Goal: Transaction & Acquisition: Purchase product/service

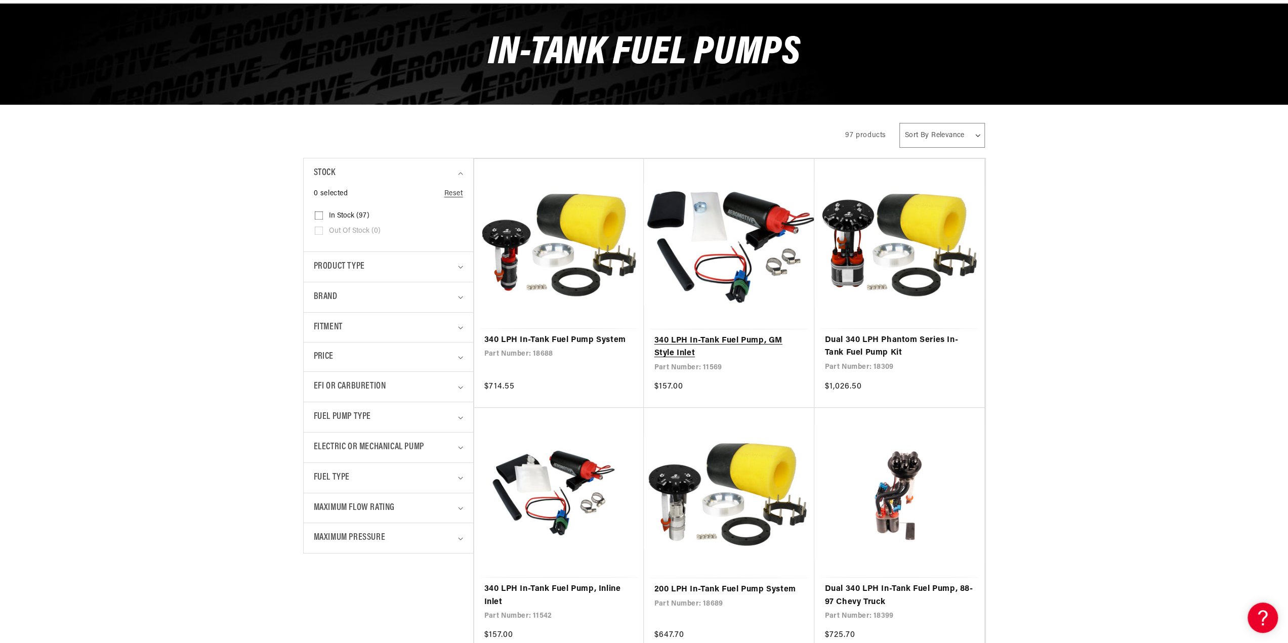
click at [763, 334] on link "340 LPH In-Tank Fuel Pump, GM Style Inlet" at bounding box center [729, 347] width 150 height 26
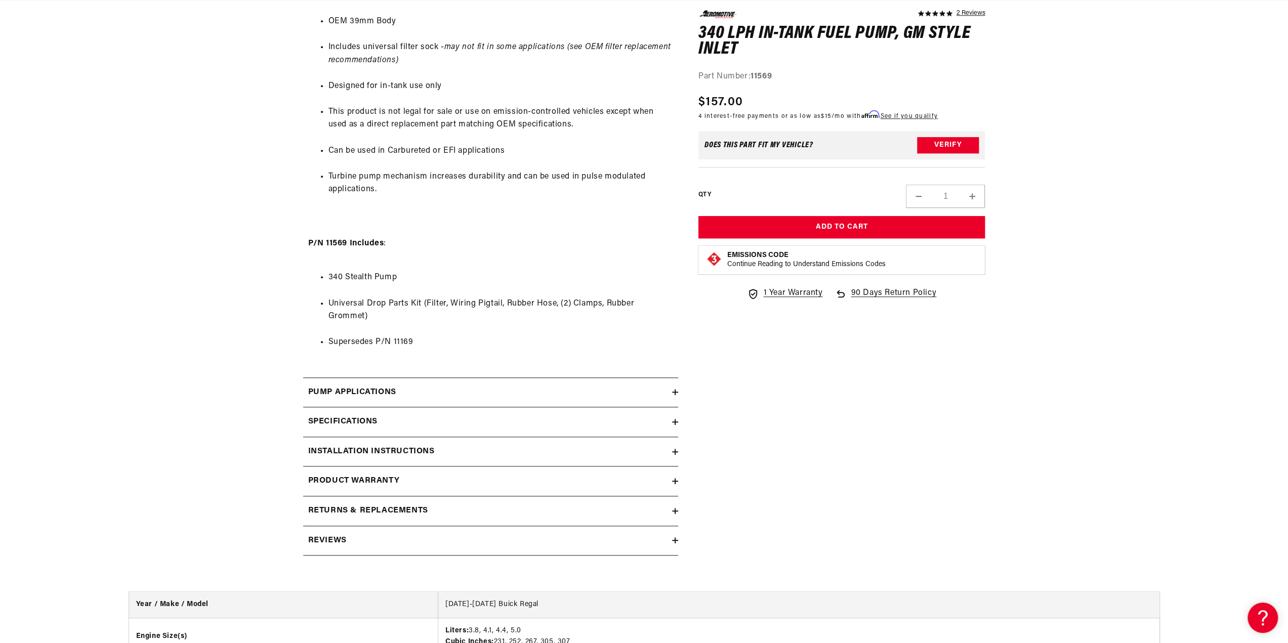
scroll to position [810, 0]
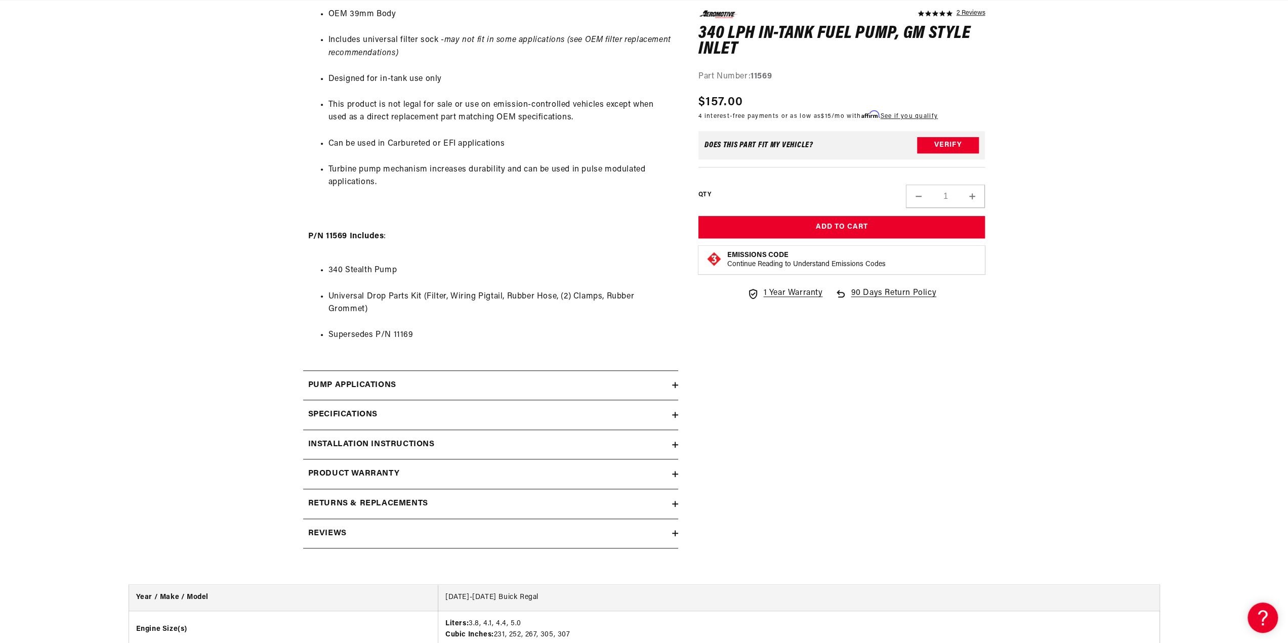
click at [676, 410] on summary "Specifications" at bounding box center [490, 414] width 375 height 29
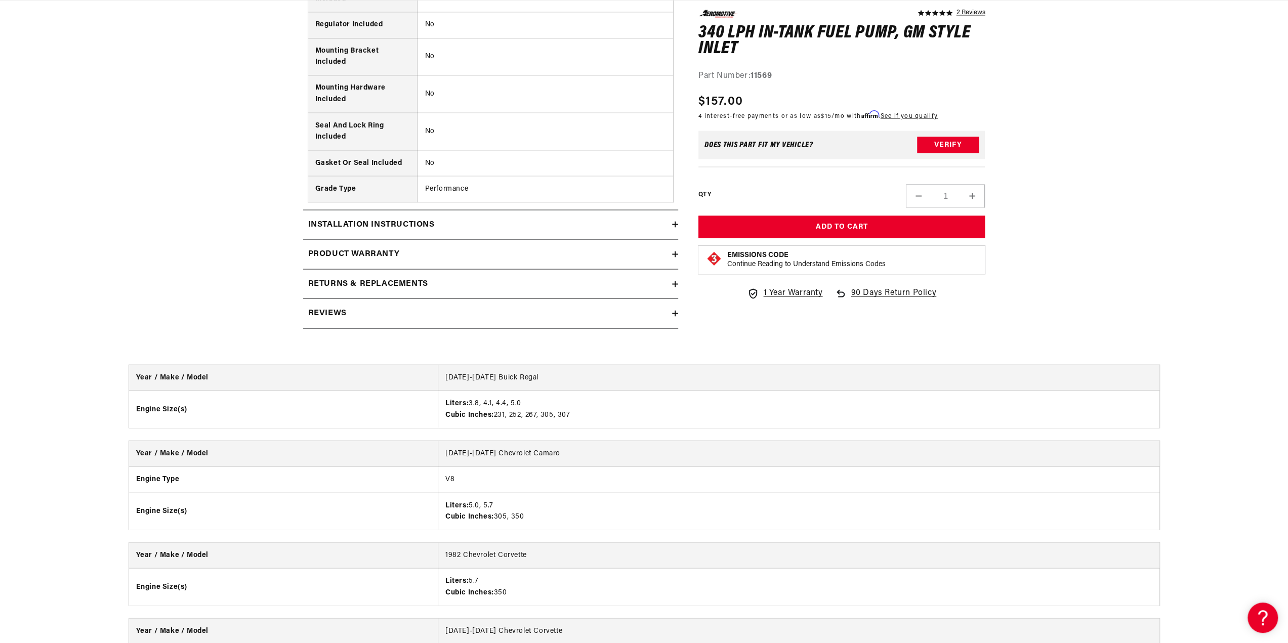
scroll to position [0, 0]
click at [673, 310] on icon at bounding box center [675, 313] width 6 height 6
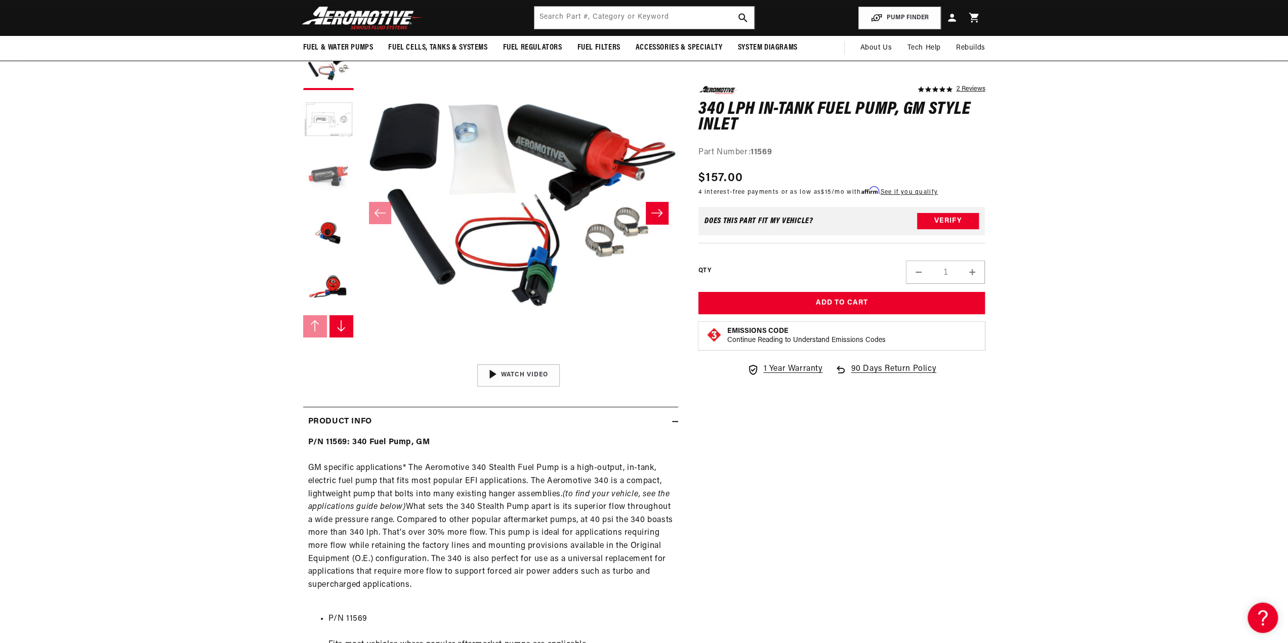
click at [329, 172] on button "Load image 3 in gallery view" at bounding box center [328, 176] width 51 height 51
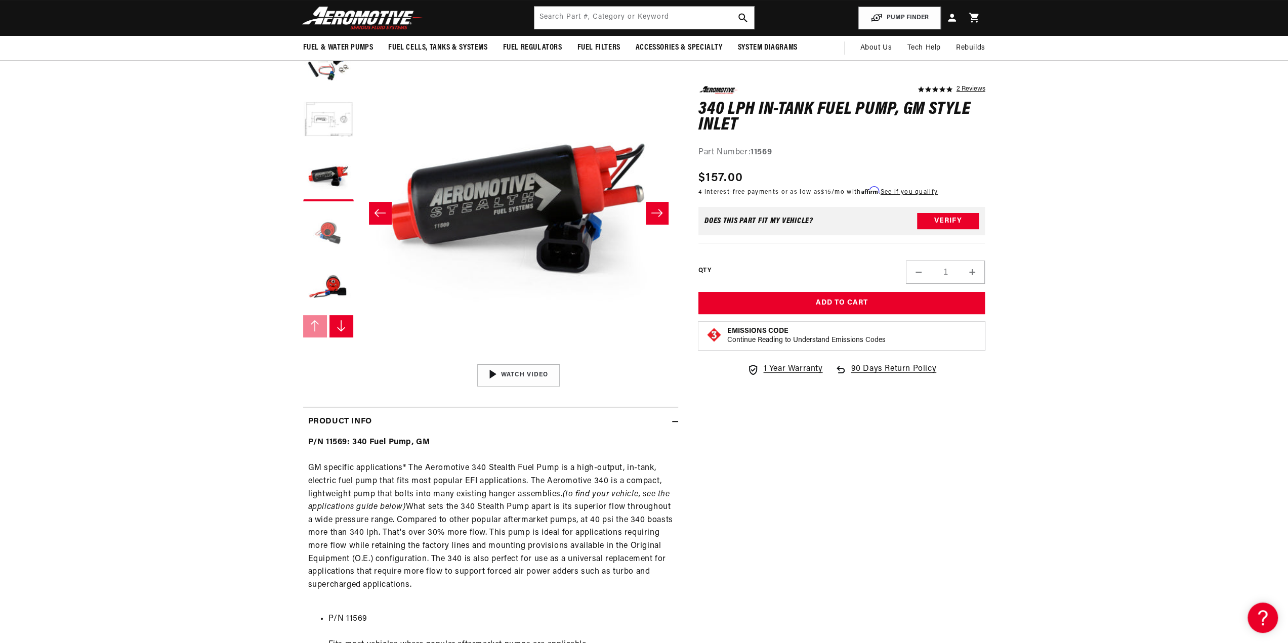
click at [328, 230] on button "Load image 4 in gallery view" at bounding box center [328, 231] width 51 height 51
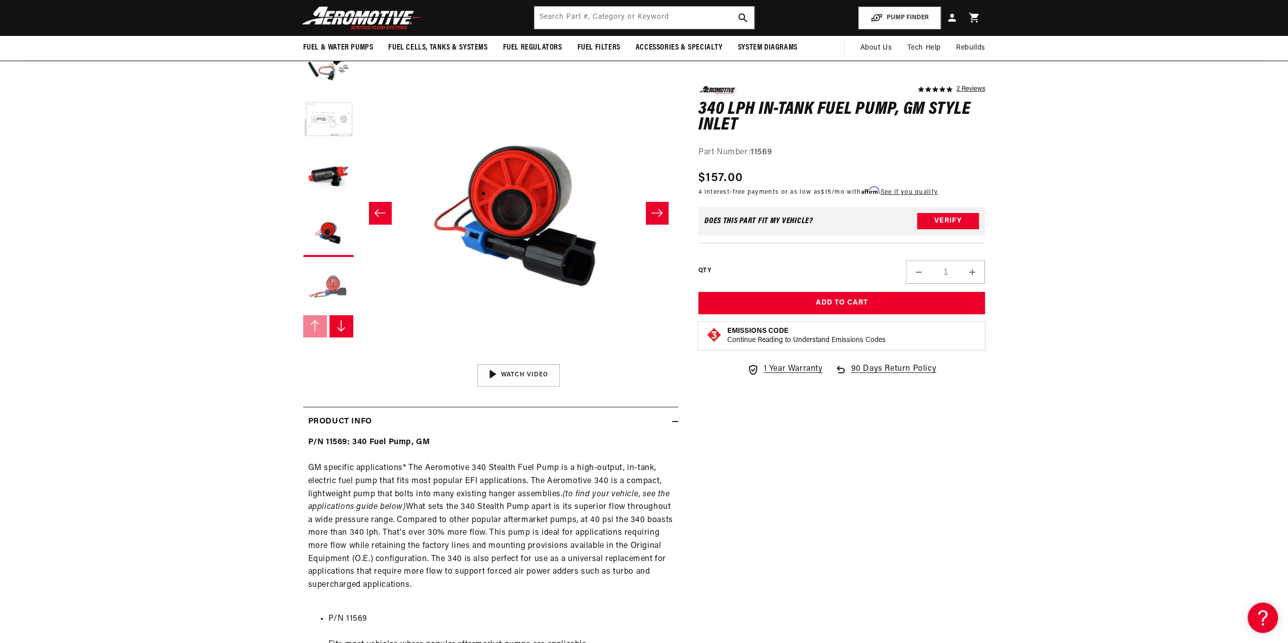
click at [331, 280] on button "Load image 5 in gallery view" at bounding box center [328, 287] width 51 height 51
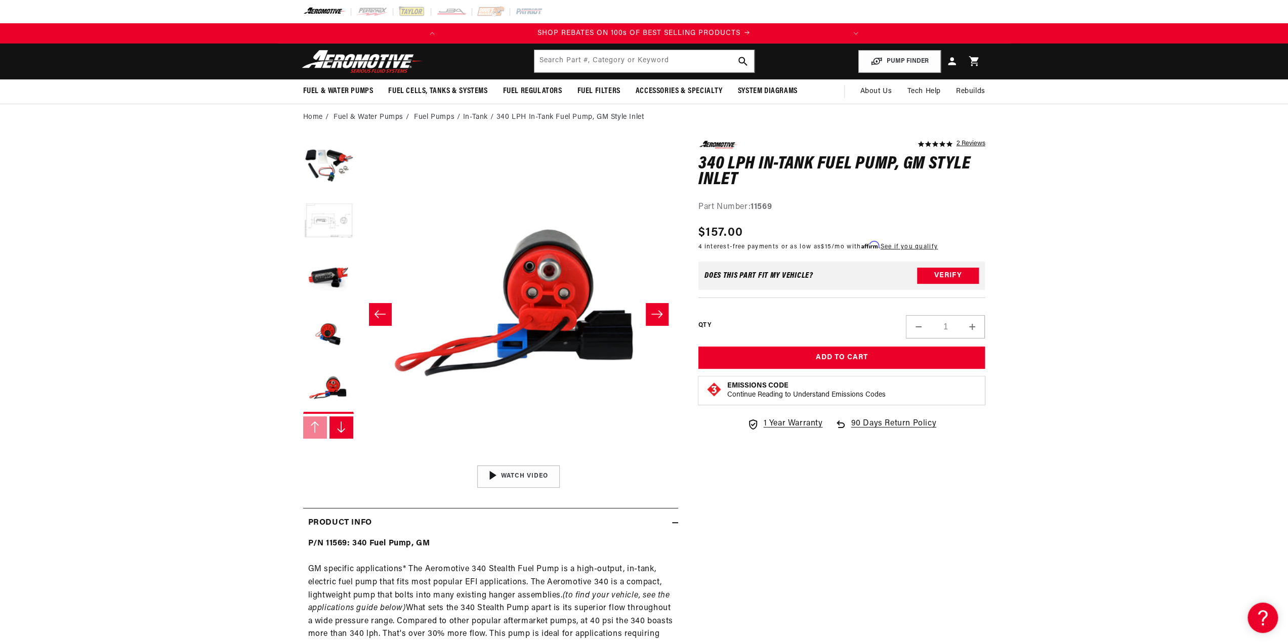
click at [332, 212] on button "Load image 2 in gallery view" at bounding box center [328, 221] width 51 height 51
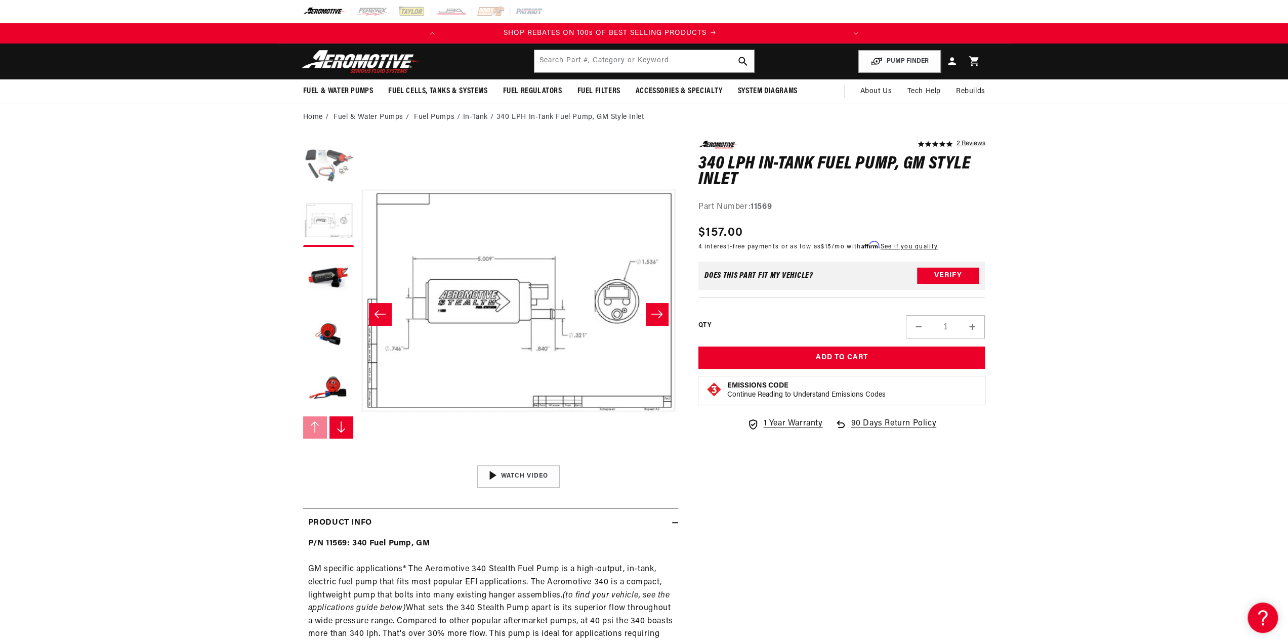
click at [331, 158] on button "Load image 1 in gallery view" at bounding box center [328, 166] width 51 height 51
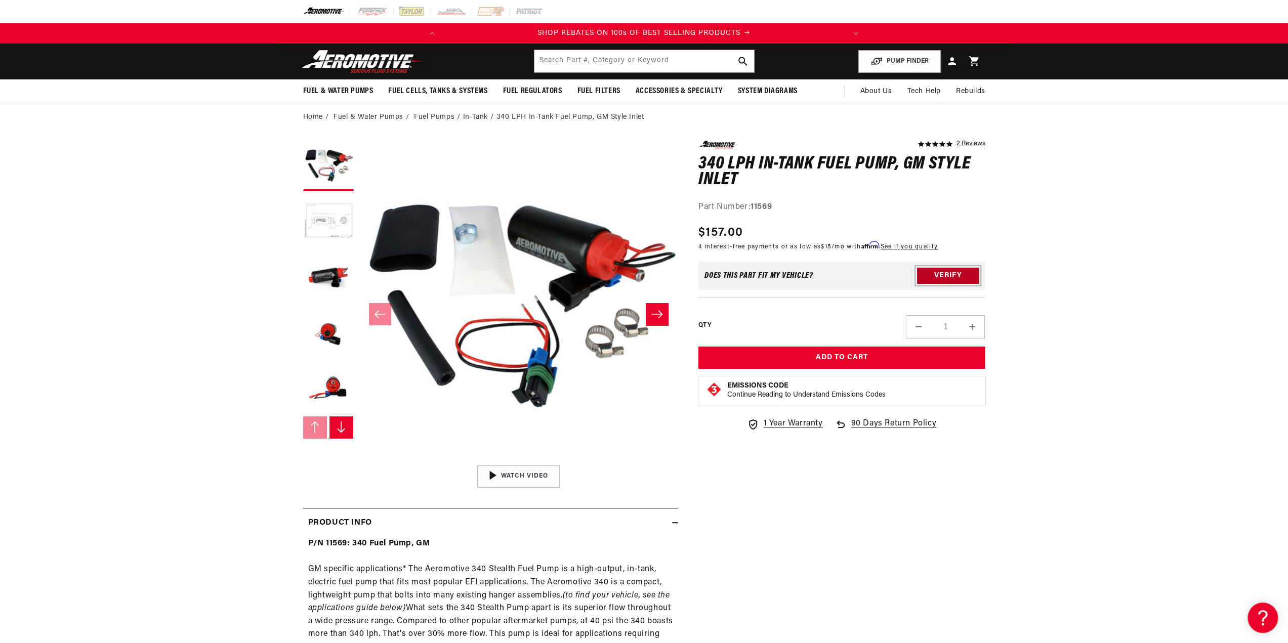
click at [963, 275] on button "Verify" at bounding box center [948, 276] width 62 height 16
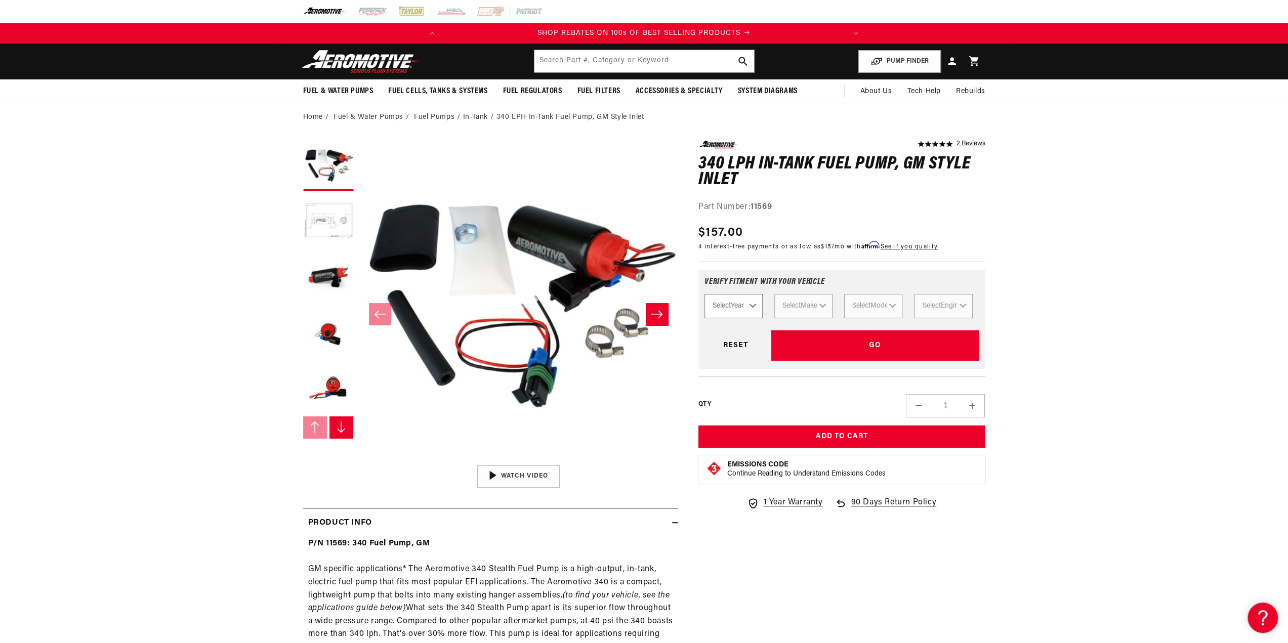
click at [753, 311] on select "Select Year [DATE] 2022 2021 2020 2019 2018 2017 2016 2015 2014 2013 2012 2011 …" at bounding box center [733, 306] width 58 height 24
select select "1995"
click at [704, 294] on select "Select Year [DATE] 2022 2021 2020 2019 2018 2017 2016 2015 2014 2013 2012 2011 …" at bounding box center [733, 306] width 58 height 24
select select "1995"
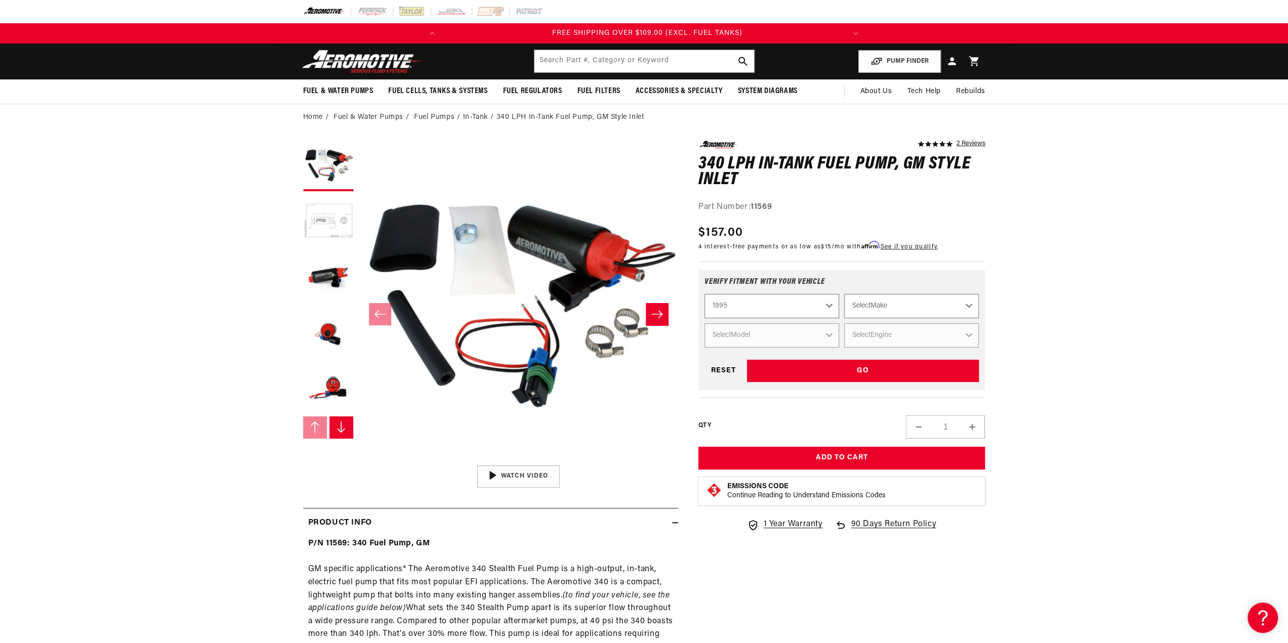
click at [968, 302] on select "Select Make Acura Chevrolet Dodge Eagle Ford GMC Honda Jeep Lexus Mazda Mitsubi…" at bounding box center [911, 306] width 135 height 24
select select "Chevrolet"
click at [844, 294] on select "Select Make Acura Chevrolet Dodge Eagle Ford GMC Honda Jeep Lexus Mazda Mitsubi…" at bounding box center [911, 306] width 135 height 24
select select "Chevrolet"
click at [823, 334] on select "Select Model C1500 C2500 [GEOGRAPHIC_DATA] Corvette K1500 K2500 S10" at bounding box center [771, 335] width 135 height 24
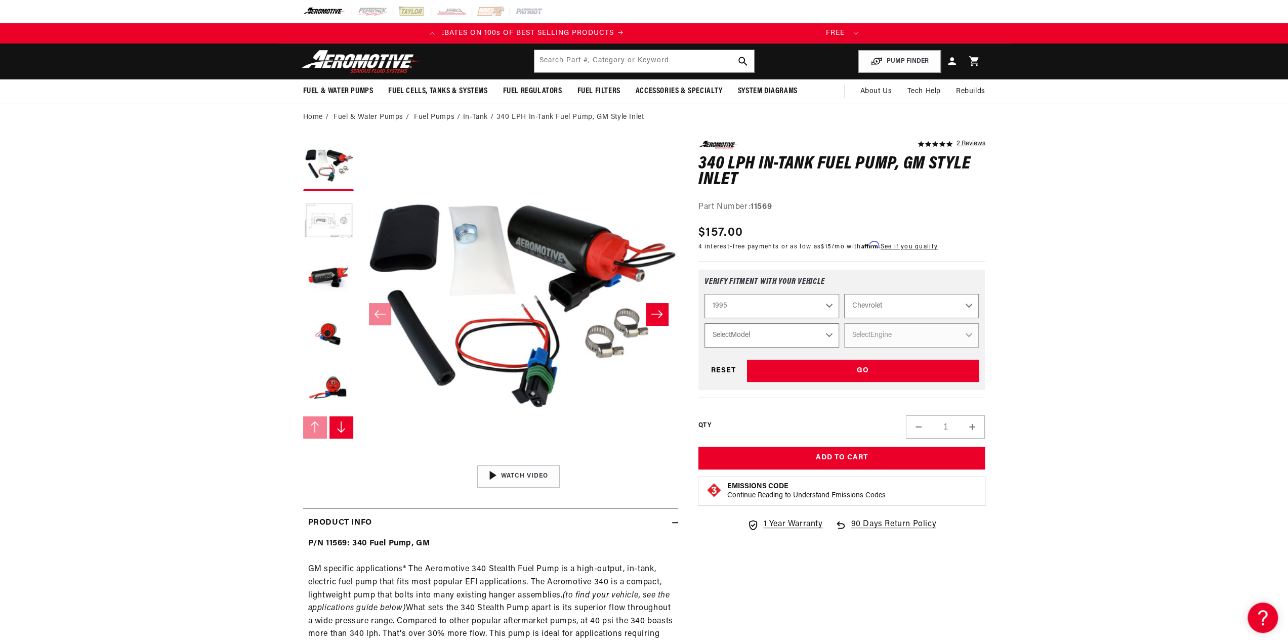
select select "Camaro"
click at [704, 323] on select "Select Model C1500 C2500 [GEOGRAPHIC_DATA] Corvette K1500 K2500 S10" at bounding box center [771, 335] width 135 height 24
select select "Camaro"
click at [971, 328] on select "Select Engine 3.4L 3.8L 5.7L" at bounding box center [911, 335] width 135 height 24
select select "5.7L"
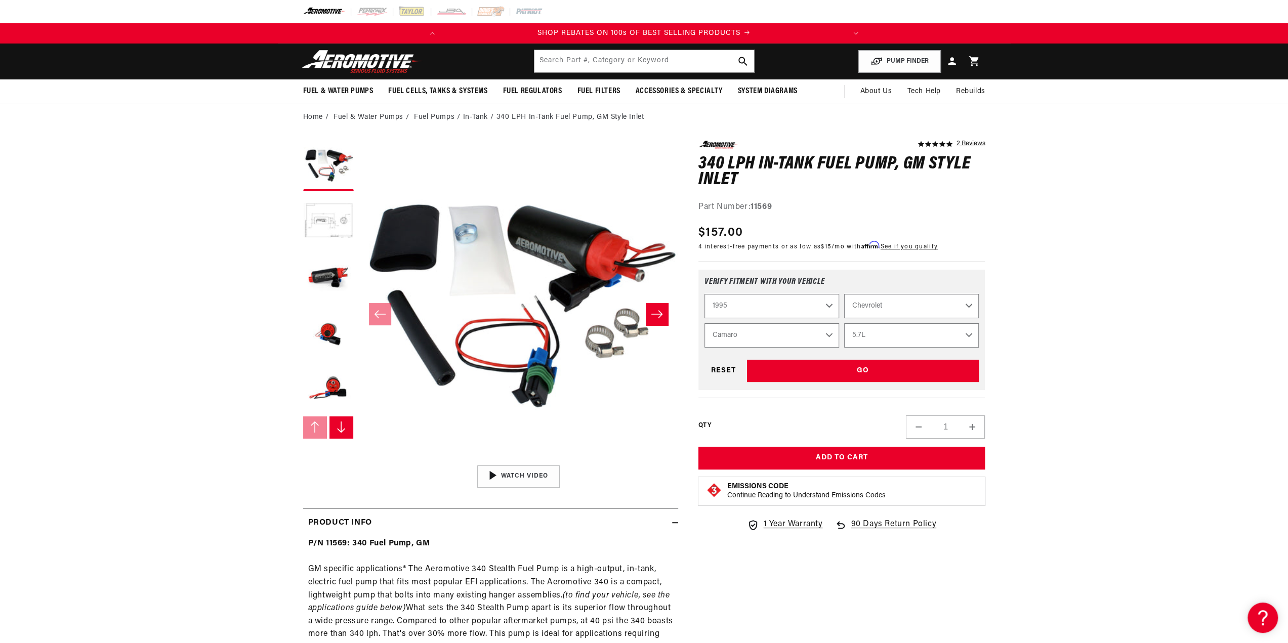
click at [844, 323] on select "Select Engine 3.4L 3.8L 5.7L" at bounding box center [911, 335] width 135 height 24
select select "Engine"
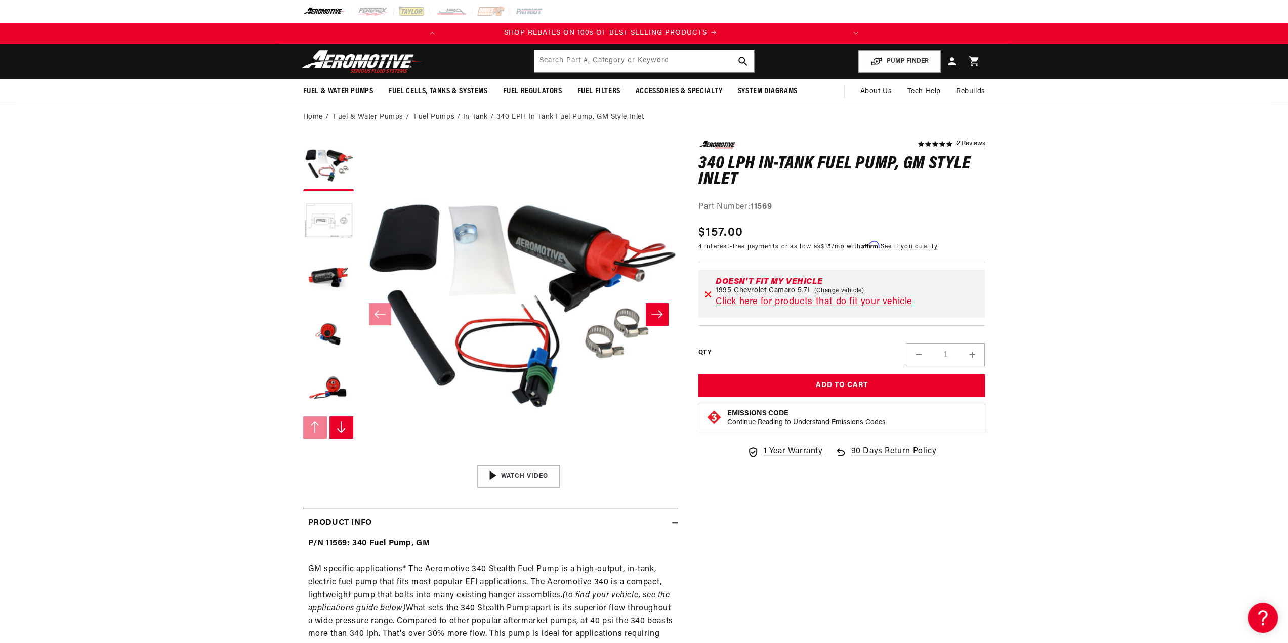
click at [872, 302] on link "Click here for products that do fit your vehicle" at bounding box center [814, 302] width 196 height 9
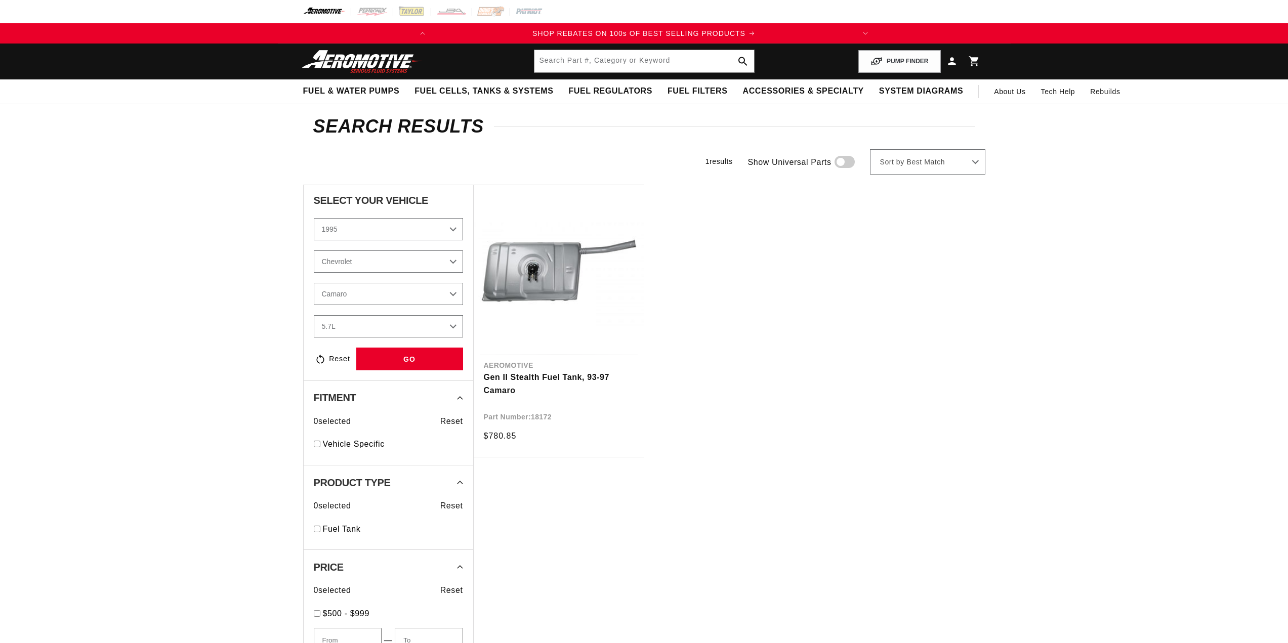
select select "1995"
select select "Chevrolet"
select select "Camaro"
select select "5.7L"
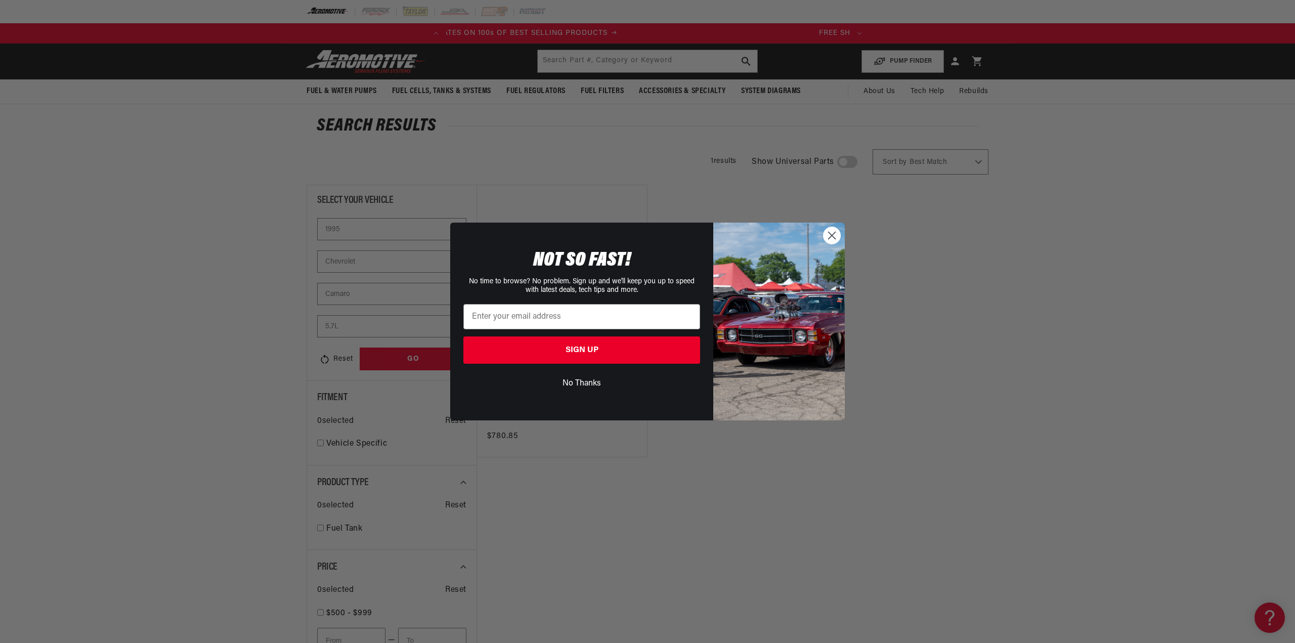
scroll to position [0, 273]
